Goal: Check status

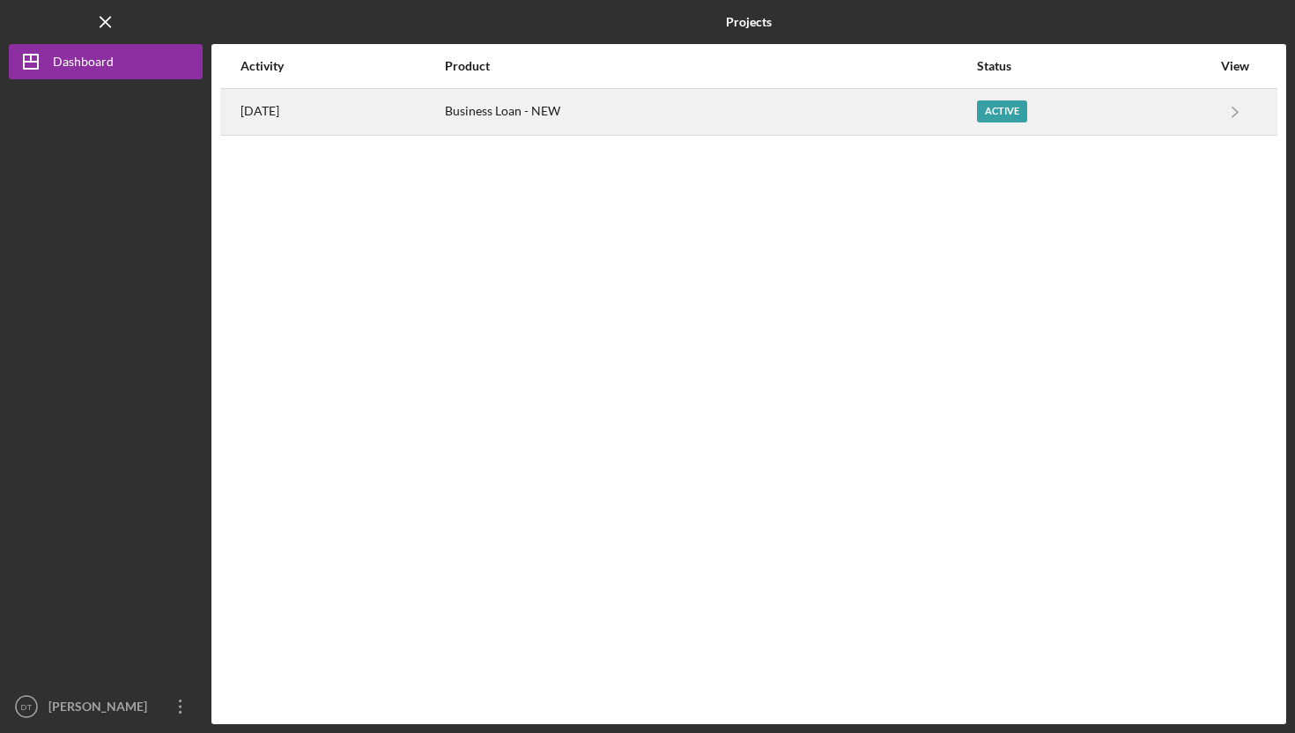
click at [1057, 115] on div "Active" at bounding box center [1094, 112] width 234 height 44
